Goal: Task Accomplishment & Management: Use online tool/utility

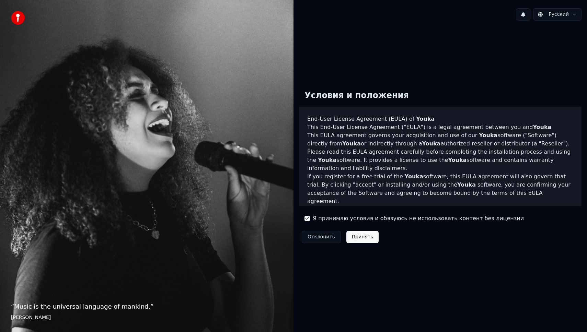
click at [360, 239] on button "Принять" at bounding box center [362, 237] width 33 height 12
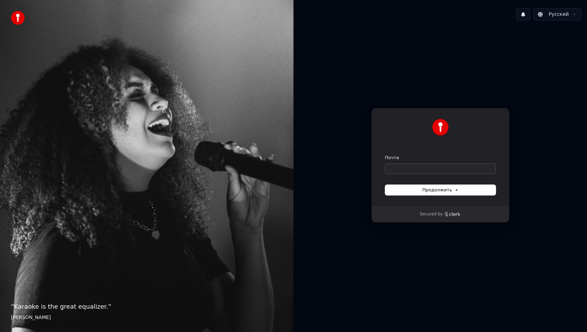
click at [420, 170] on input "Почта" at bounding box center [440, 169] width 110 height 10
type input "*"
click at [420, 189] on button "Продолжить" at bounding box center [440, 190] width 110 height 10
type input "**********"
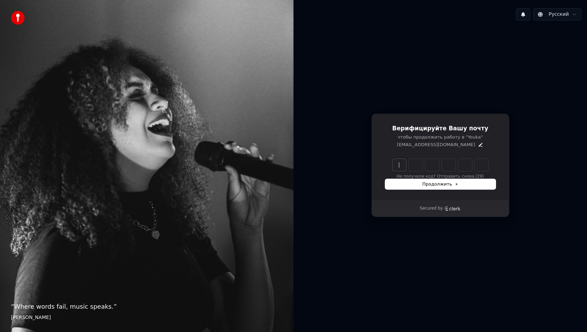
click at [397, 163] on input "Enter verification code" at bounding box center [447, 165] width 110 height 12
type input "******"
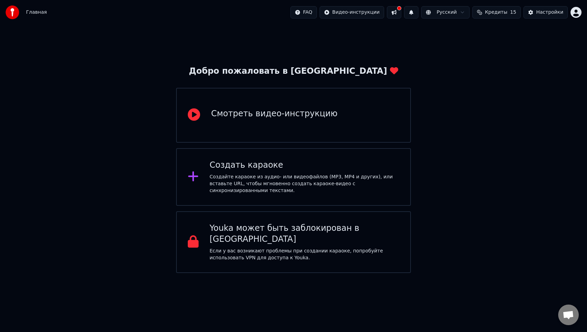
click at [286, 177] on div "Создайте караоке из аудио- или видеофайлов (MP3, MP4 и других), или вставьте UR…" at bounding box center [305, 184] width 190 height 21
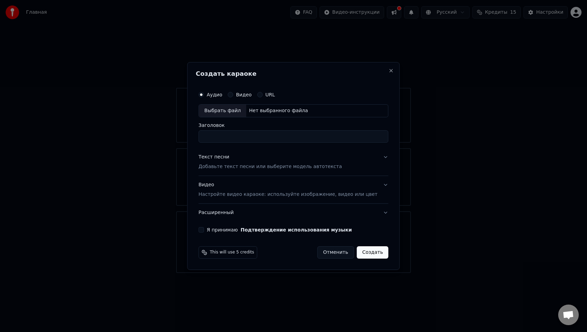
click at [236, 109] on div "Выбрать файл" at bounding box center [222, 111] width 47 height 12
click at [233, 94] on button "Видео" at bounding box center [229, 94] width 5 height 5
click at [226, 109] on div "Выбрать файл" at bounding box center [222, 111] width 47 height 12
click at [323, 166] on p "Добавьте текст песни или выберите модель автотекста" at bounding box center [269, 166] width 143 height 7
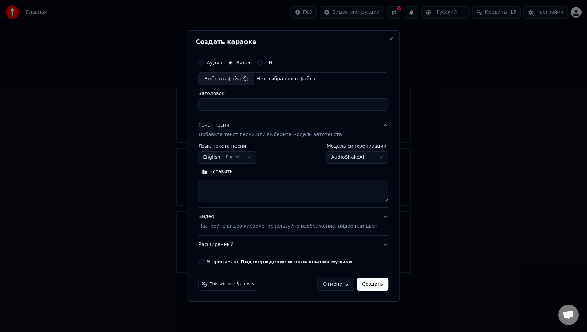
click at [246, 159] on button "English English" at bounding box center [227, 157] width 58 height 12
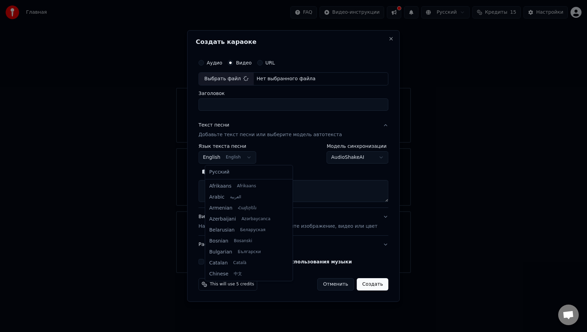
scroll to position [55, 0]
type input "**********"
select select "**"
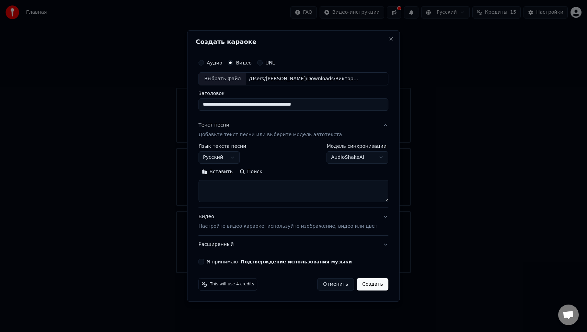
click at [351, 159] on body "**********" at bounding box center [293, 136] width 587 height 273
click at [309, 228] on p "Настройте видео караоке: используйте изображение, видео или цвет" at bounding box center [287, 226] width 179 height 7
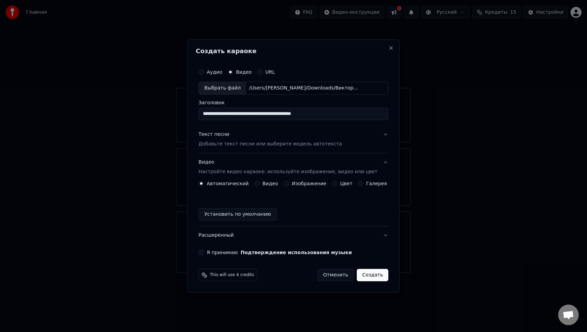
click at [262, 183] on div "Видео" at bounding box center [266, 183] width 24 height 5
click at [259, 185] on button "Видео" at bounding box center [256, 183] width 5 height 5
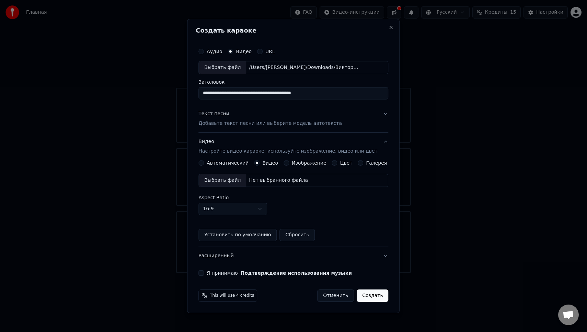
click at [204, 163] on button "Автоматический" at bounding box center [200, 162] width 5 height 5
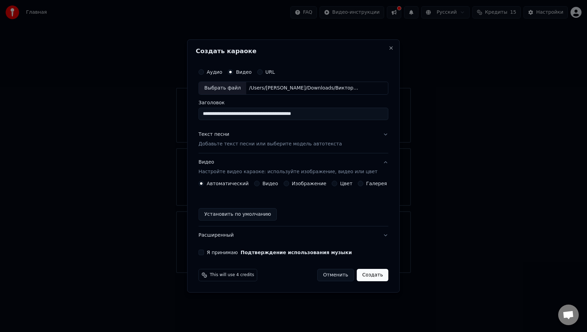
click at [204, 253] on button "Я принимаю Подтверждение использования музыки" at bounding box center [200, 252] width 5 height 5
click at [233, 237] on button "Расширенный" at bounding box center [293, 235] width 190 height 18
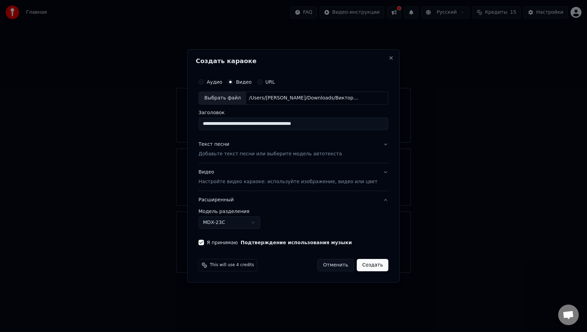
click at [251, 222] on body "**********" at bounding box center [293, 136] width 587 height 273
click at [282, 223] on body "**********" at bounding box center [293, 136] width 587 height 273
click at [364, 265] on button "Создать" at bounding box center [372, 265] width 32 height 12
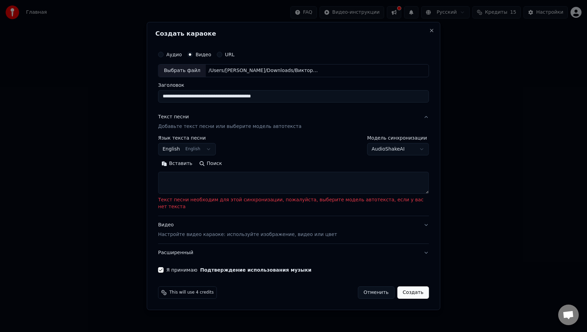
click at [239, 187] on textarea at bounding box center [293, 183] width 271 height 22
click at [198, 157] on body "**********" at bounding box center [293, 136] width 587 height 273
click at [274, 159] on div "**********" at bounding box center [293, 165] width 271 height 58
click at [414, 289] on button "Создать" at bounding box center [413, 292] width 32 height 12
click at [202, 155] on body "**********" at bounding box center [293, 136] width 587 height 273
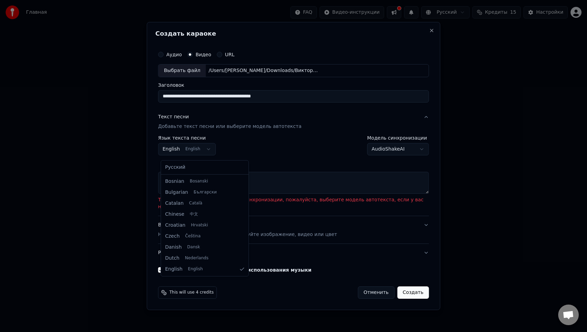
select select "**"
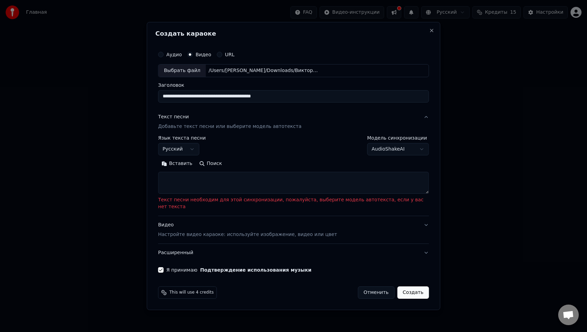
click at [213, 185] on textarea at bounding box center [293, 183] width 271 height 22
paste textarea "**********"
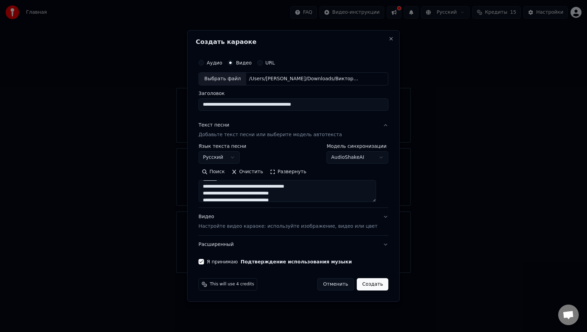
scroll to position [0, 0]
type textarea "**********"
click at [365, 282] on button "Создать" at bounding box center [372, 284] width 32 height 12
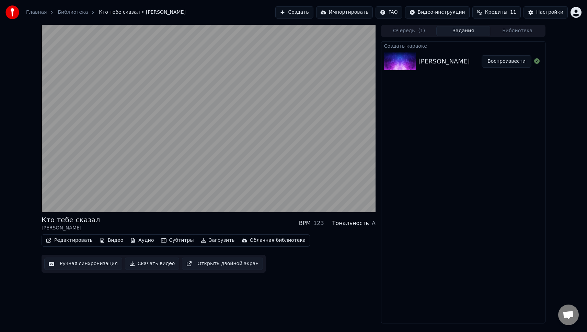
click at [176, 239] on button "Субтитры" at bounding box center [177, 241] width 38 height 10
click at [175, 238] on button "Субтитры" at bounding box center [177, 241] width 38 height 10
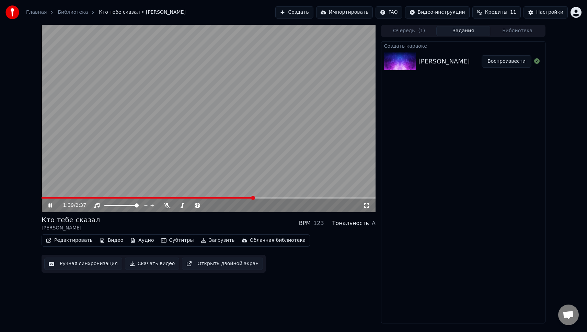
click at [47, 204] on icon at bounding box center [55, 205] width 16 height 5
click at [50, 204] on icon at bounding box center [50, 205] width 4 height 5
click at [50, 204] on icon at bounding box center [55, 205] width 16 height 5
click at [70, 240] on button "Редактировать" at bounding box center [69, 241] width 52 height 10
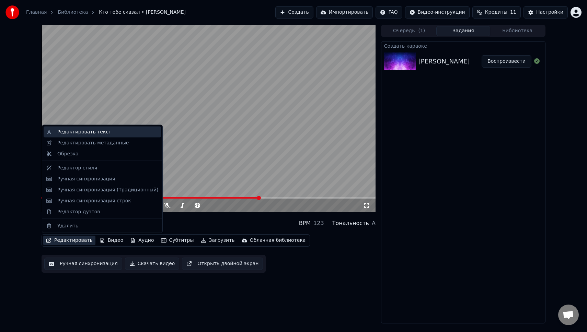
click at [111, 132] on div "Редактировать текст" at bounding box center [107, 132] width 101 height 7
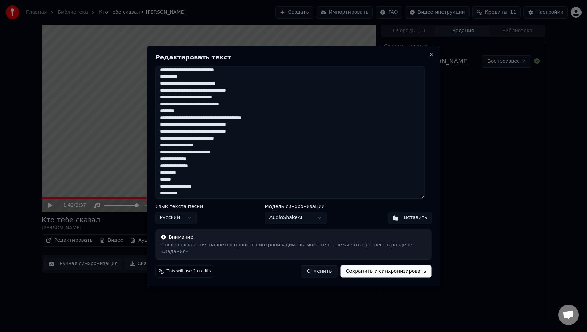
scroll to position [58, 0]
drag, startPoint x: 164, startPoint y: 148, endPoint x: 206, endPoint y: 192, distance: 60.9
click at [206, 192] on textarea at bounding box center [289, 132] width 269 height 133
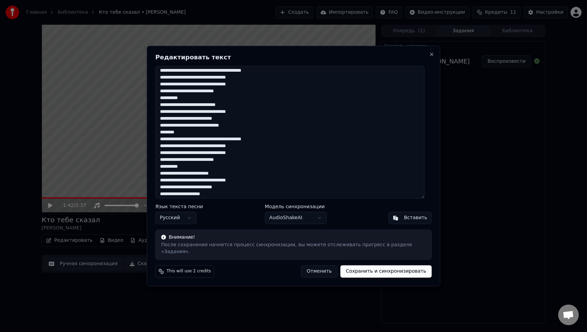
scroll to position [0, 0]
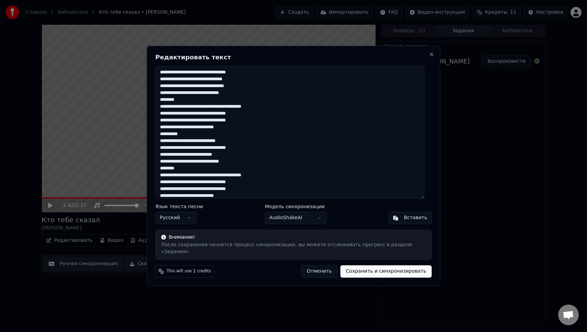
drag, startPoint x: 190, startPoint y: 104, endPoint x: 140, endPoint y: 104, distance: 50.1
click at [140, 104] on body "Главная Библиотека Кто тебе сказал • [PERSON_NAME] Создать Импортировать FAQ Ви…" at bounding box center [293, 166] width 587 height 332
click at [194, 104] on textarea at bounding box center [289, 132] width 269 height 133
click at [192, 104] on textarea at bounding box center [289, 132] width 269 height 133
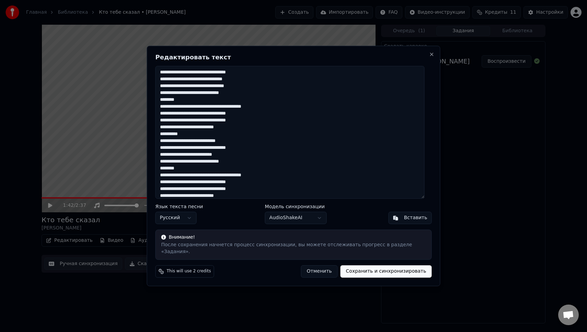
click at [192, 104] on textarea at bounding box center [289, 132] width 269 height 133
click at [180, 137] on textarea at bounding box center [289, 132] width 269 height 133
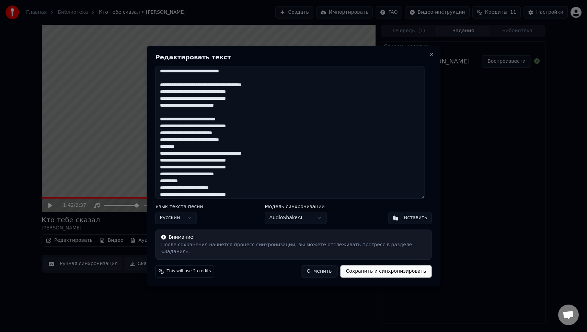
scroll to position [22, 0]
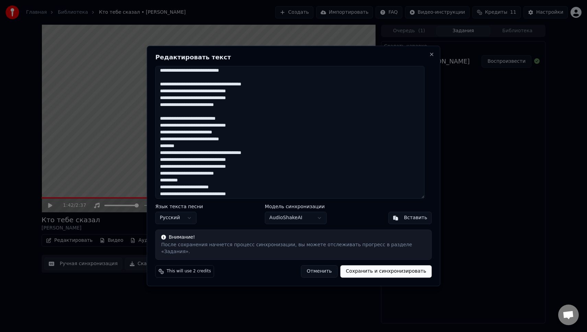
click at [176, 150] on textarea at bounding box center [289, 132] width 269 height 133
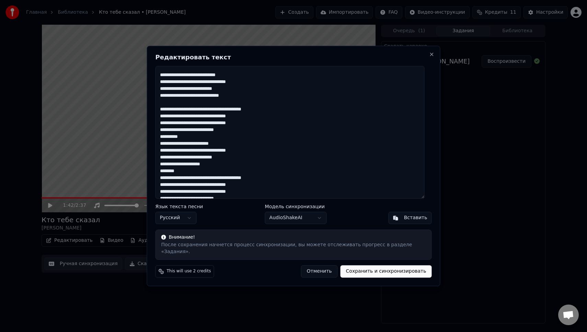
scroll to position [69, 0]
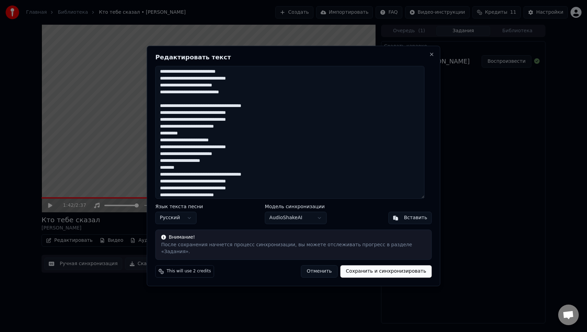
click at [174, 138] on textarea at bounding box center [289, 132] width 269 height 133
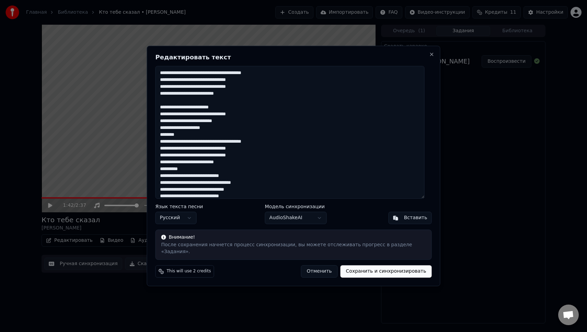
scroll to position [118, 0]
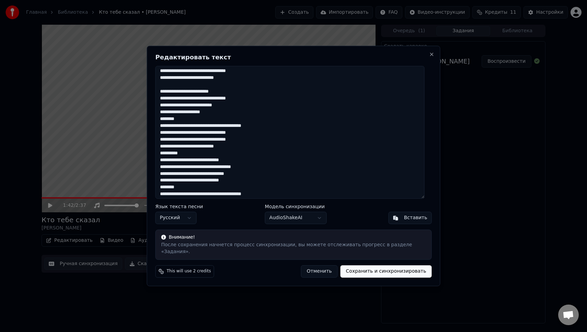
drag, startPoint x: 164, startPoint y: 159, endPoint x: 212, endPoint y: 203, distance: 65.6
click at [212, 203] on div "Редактировать текст Язык текста песни Русский Модель синхронизации AudioShakeAI…" at bounding box center [293, 166] width 293 height 241
drag, startPoint x: 188, startPoint y: 191, endPoint x: 159, endPoint y: 166, distance: 38.7
click at [159, 166] on textarea at bounding box center [289, 132] width 269 height 133
click at [178, 155] on textarea at bounding box center [289, 132] width 269 height 133
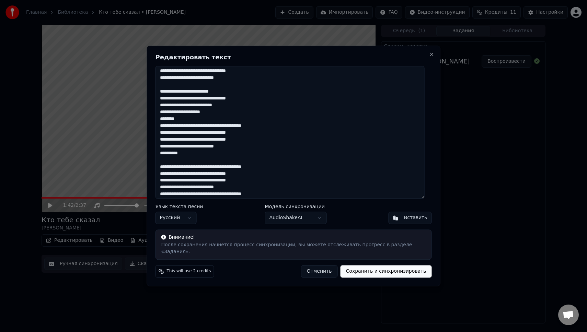
click at [178, 155] on textarea at bounding box center [289, 132] width 269 height 133
click at [173, 122] on textarea at bounding box center [289, 132] width 269 height 133
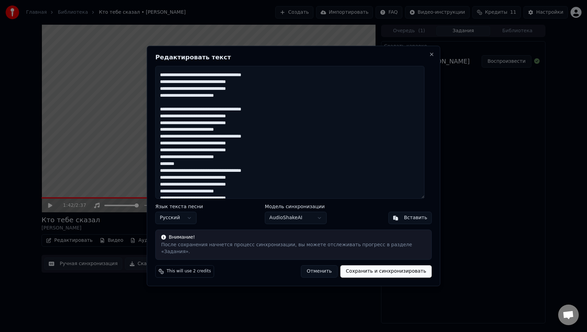
scroll to position [169, 0]
click at [251, 133] on textarea at bounding box center [289, 132] width 269 height 133
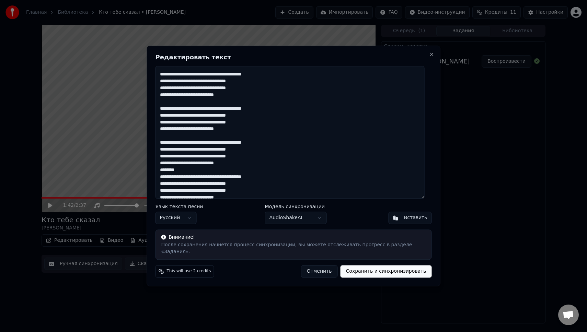
click at [195, 175] on textarea at bounding box center [289, 132] width 269 height 133
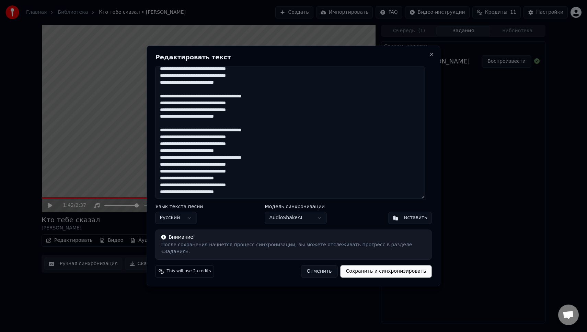
drag, startPoint x: 163, startPoint y: 162, endPoint x: 239, endPoint y: 213, distance: 92.2
click at [239, 213] on div "Редактировать текст Язык текста песни Русский Модель синхронизации AudioShakeAI…" at bounding box center [293, 166] width 293 height 241
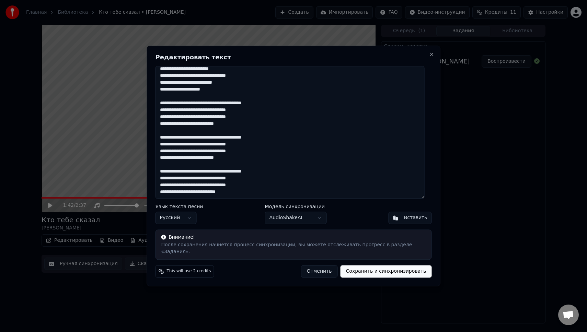
scroll to position [148, 0]
click at [366, 269] on button "Сохранить и синхронизировать" at bounding box center [385, 272] width 91 height 12
type textarea "**********"
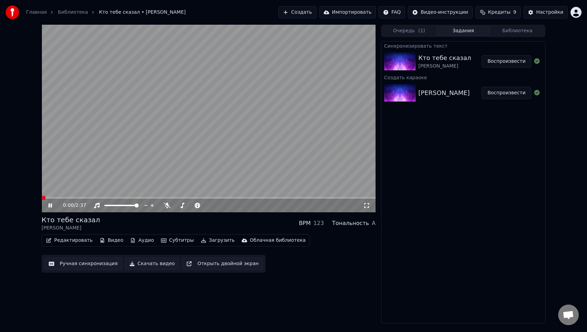
click at [42, 199] on span at bounding box center [42, 197] width 0 height 1
click at [494, 62] on button "Воспроизвести" at bounding box center [506, 61] width 50 height 12
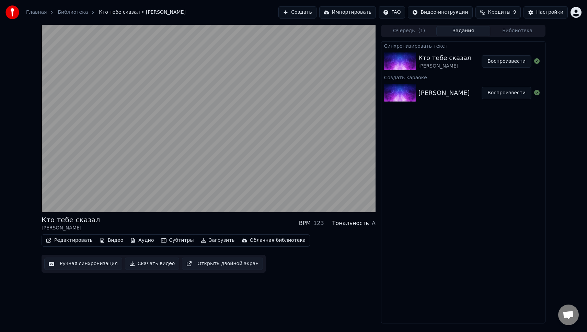
click at [214, 238] on button "Загрузить" at bounding box center [217, 241] width 39 height 10
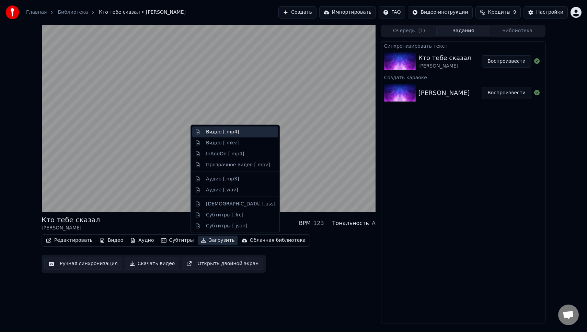
click at [246, 133] on div "Видео [.mp4]" at bounding box center [240, 132] width 69 height 7
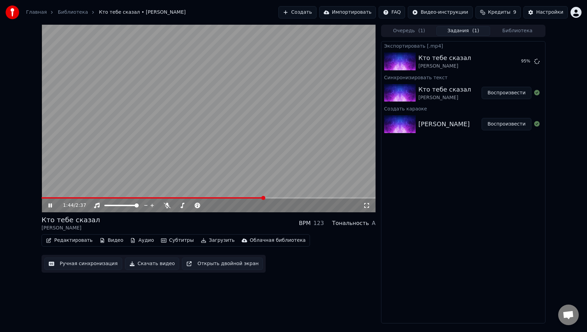
click at [50, 203] on icon at bounding box center [55, 205] width 16 height 5
click at [71, 241] on button "Редактировать" at bounding box center [69, 241] width 52 height 10
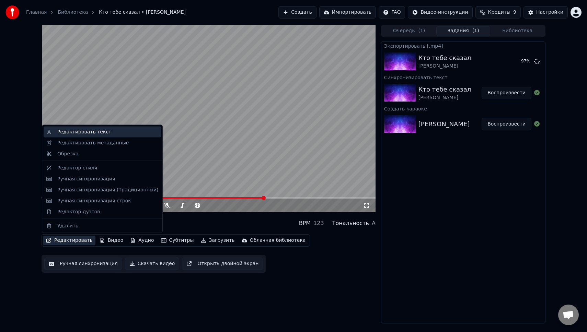
click at [103, 134] on div "Редактировать текст" at bounding box center [84, 132] width 54 height 7
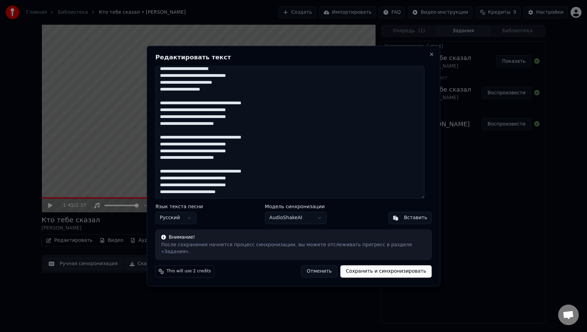
scroll to position [148, 0]
drag, startPoint x: 255, startPoint y: 189, endPoint x: 156, endPoint y: 171, distance: 100.5
click at [155, 171] on div "Редактировать текст Язык текста песни Русский Модель синхронизации AudioShakeAI…" at bounding box center [293, 166] width 293 height 241
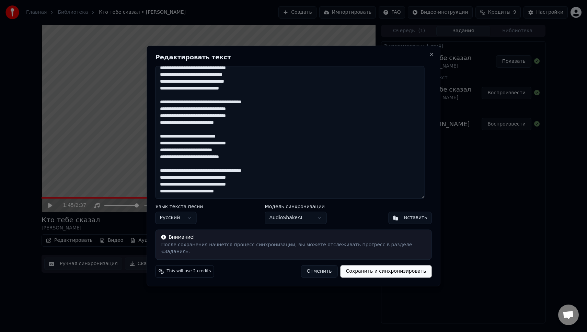
scroll to position [0, 0]
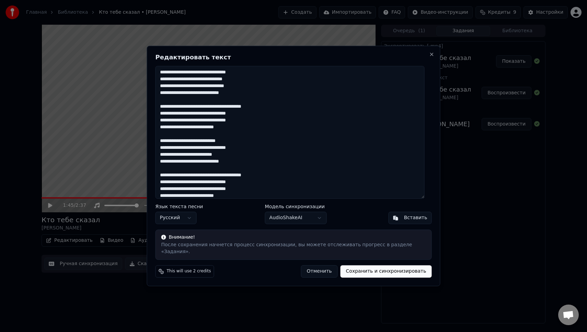
click at [255, 166] on textarea at bounding box center [289, 132] width 269 height 133
click at [368, 270] on button "Сохранить и синхронизировать" at bounding box center [385, 272] width 91 height 12
type textarea "**********"
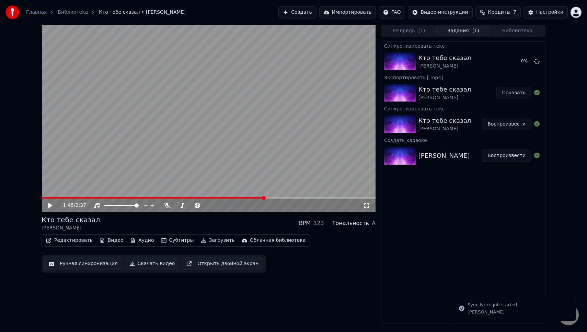
click at [515, 95] on button "Показать" at bounding box center [513, 93] width 35 height 12
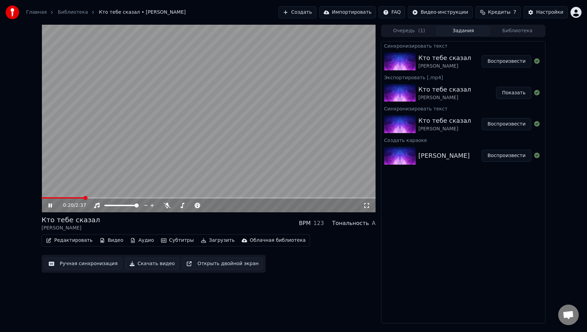
click at [84, 198] on span at bounding box center [63, 197] width 43 height 1
click at [366, 204] on icon at bounding box center [366, 205] width 7 height 5
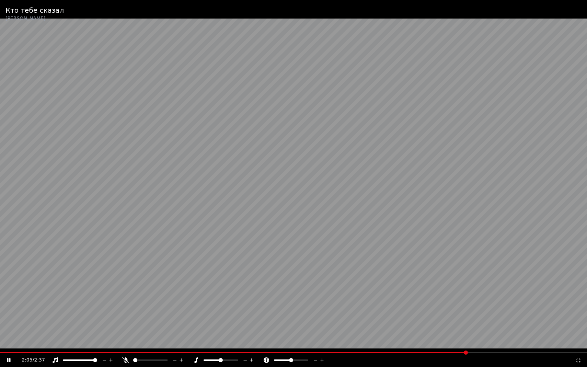
click at [362, 332] on video at bounding box center [293, 183] width 587 height 367
click at [357, 332] on span at bounding box center [234, 352] width 468 height 1
click at [373, 303] on video at bounding box center [293, 183] width 587 height 367
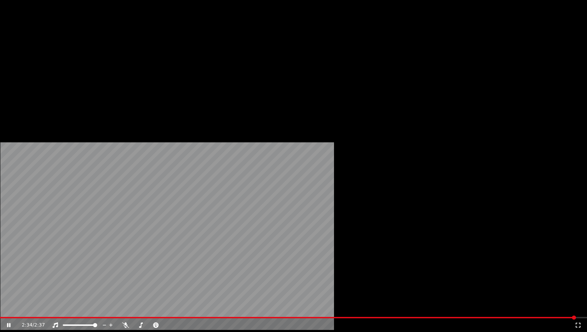
click at [215, 58] on button "Загрузить" at bounding box center [217, 53] width 39 height 10
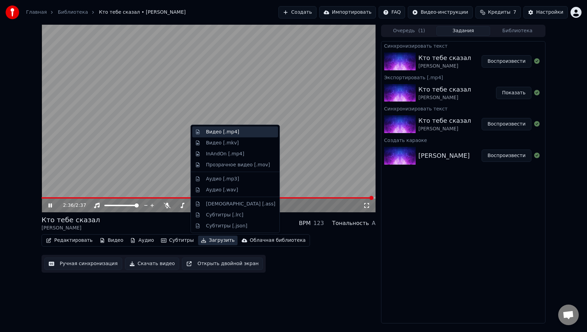
click at [230, 132] on div "Видео [.mp4]" at bounding box center [222, 132] width 33 height 7
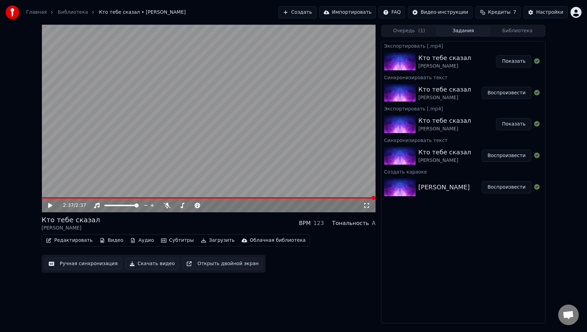
click at [514, 61] on button "Показать" at bounding box center [513, 61] width 35 height 12
